Goal: Task Accomplishment & Management: Complete application form

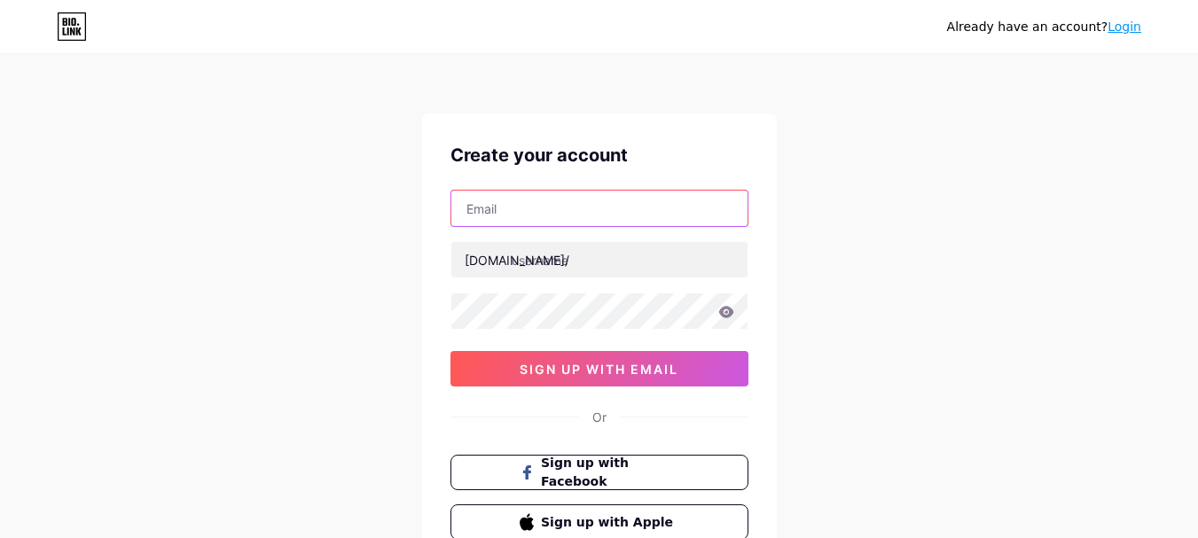
click at [541, 209] on input "text" at bounding box center [599, 208] width 296 height 35
paste input "[EMAIL_ADDRESS][DOMAIN_NAME]"
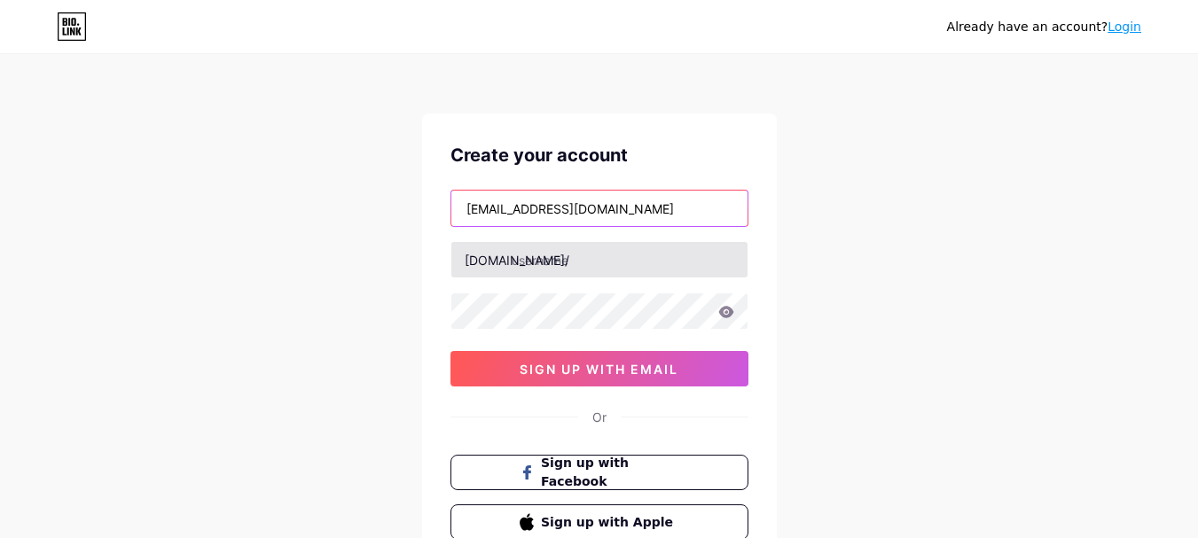
type input "[EMAIL_ADDRESS][DOMAIN_NAME]"
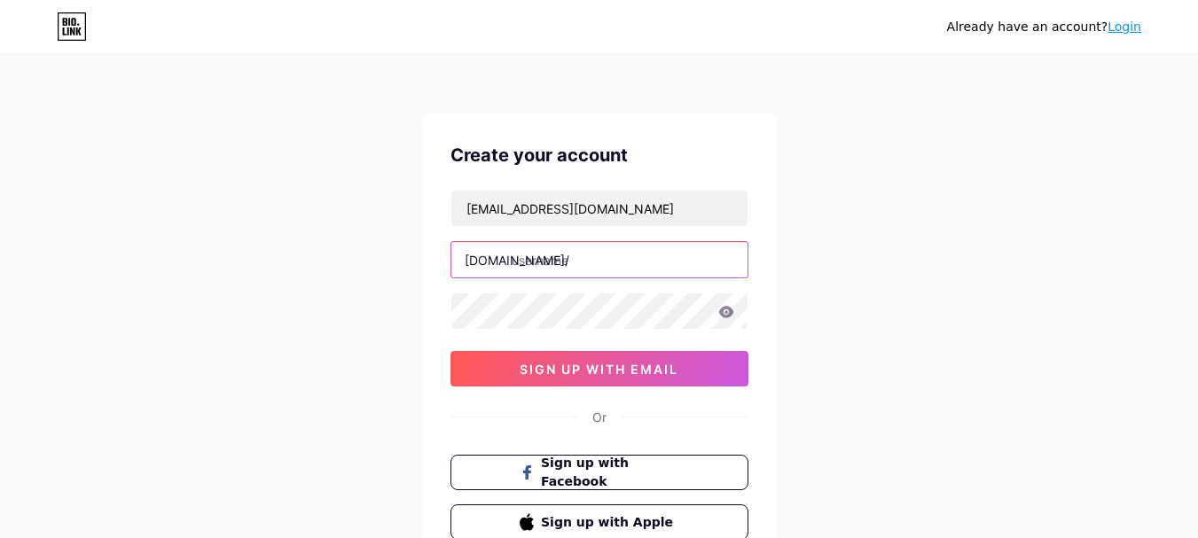
click at [527, 256] on input "text" at bounding box center [599, 259] width 296 height 35
paste input "[DOMAIN_NAME]"
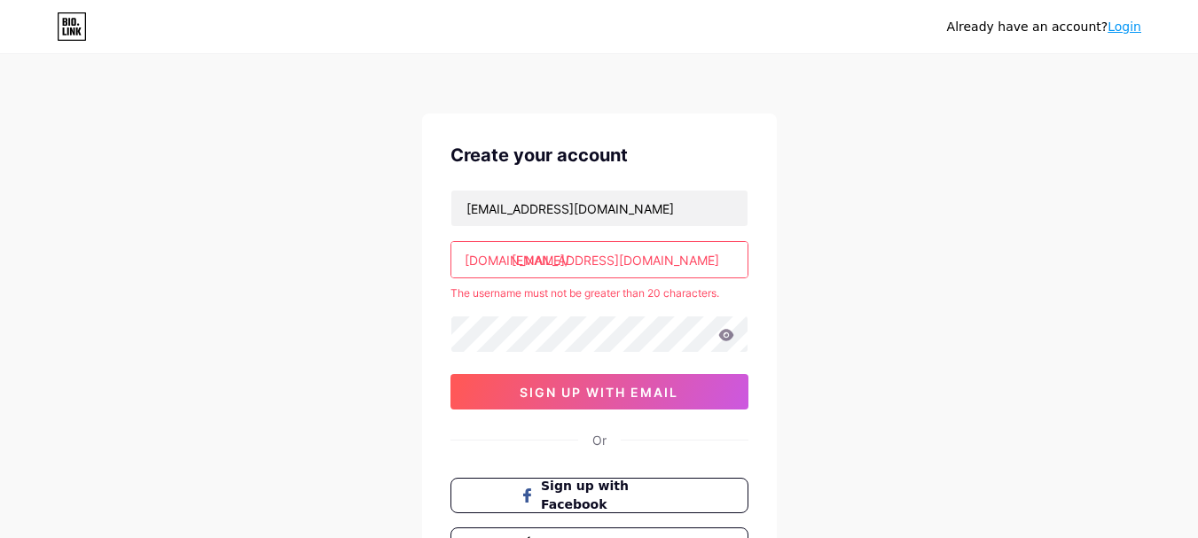
drag, startPoint x: 572, startPoint y: 263, endPoint x: 757, endPoint y: 279, distance: 186.0
click at [757, 279] on div "Create your account [EMAIL_ADDRESS][DOMAIN_NAME] [DOMAIN_NAME]/ [EMAIL_ADDRESS]…" at bounding box center [599, 353] width 355 height 478
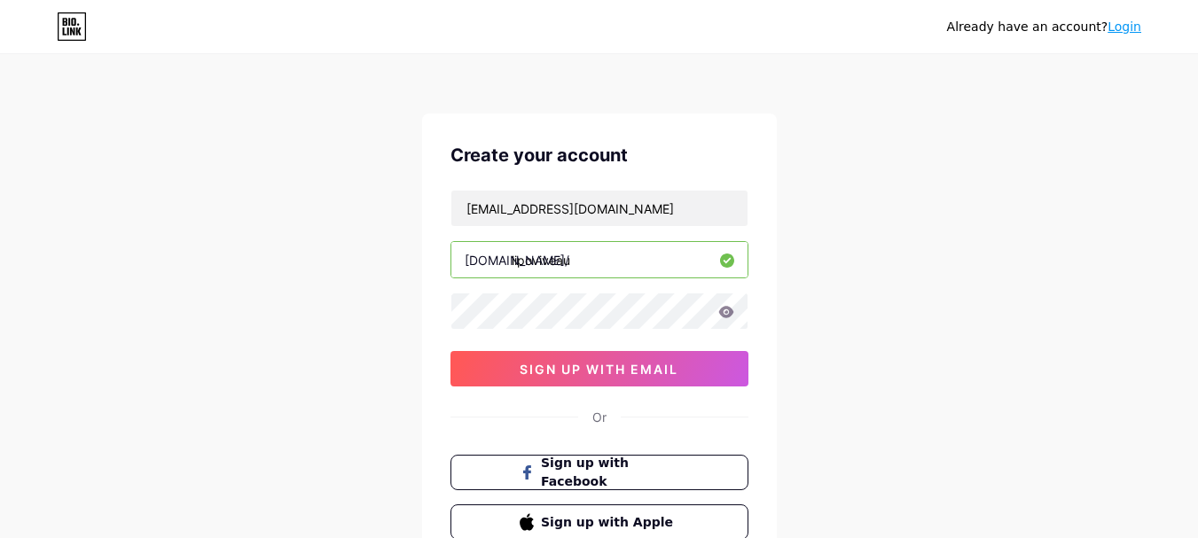
type input "lipoviveau"
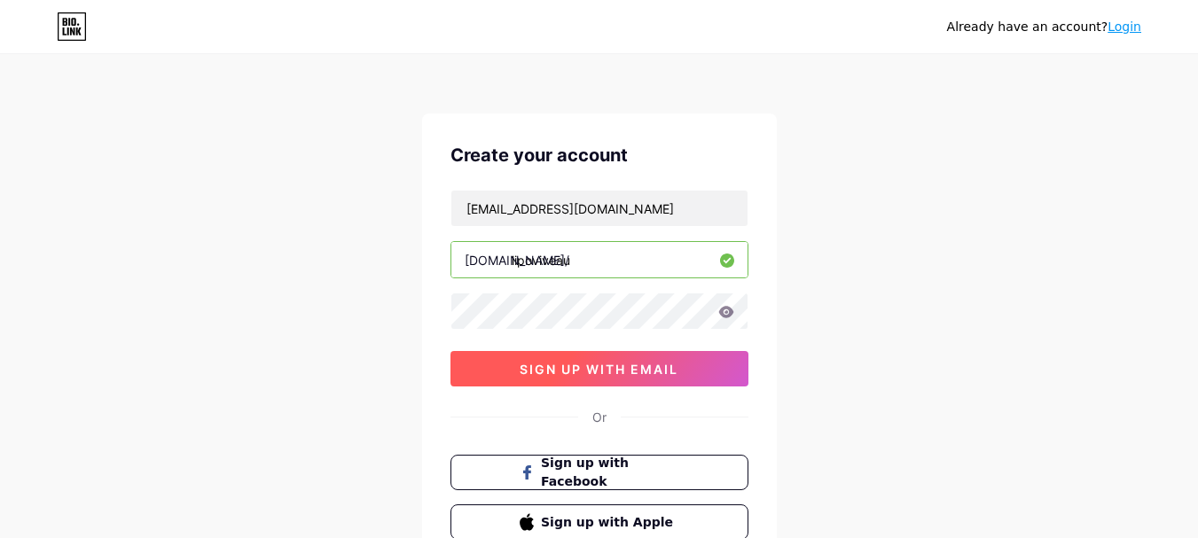
click at [568, 370] on span "sign up with email" at bounding box center [599, 369] width 159 height 15
